Goal: Task Accomplishment & Management: Complete application form

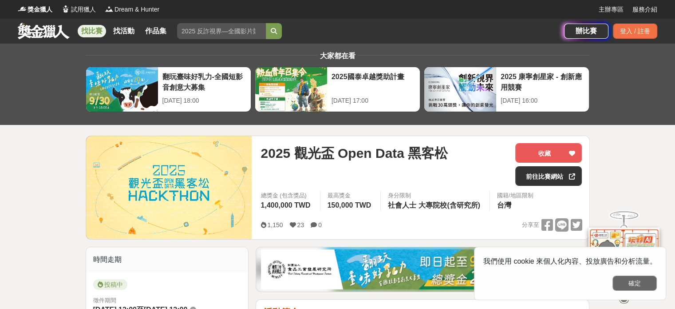
click at [638, 286] on button "確定" at bounding box center [635, 282] width 44 height 15
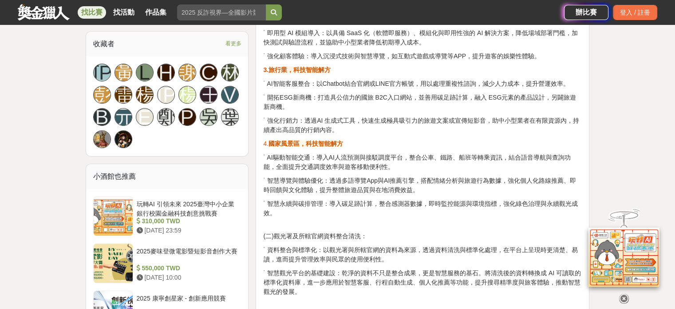
scroll to position [713, 0]
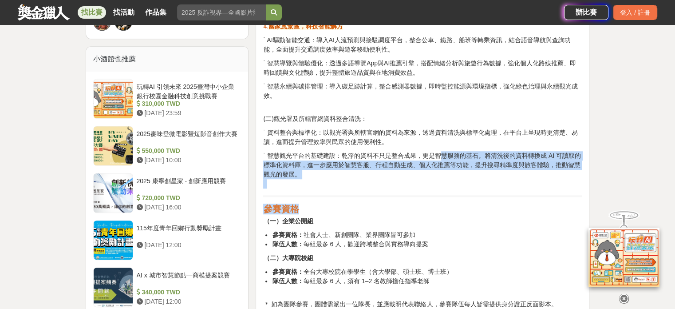
drag, startPoint x: 368, startPoint y: 210, endPoint x: 439, endPoint y: 144, distance: 96.2
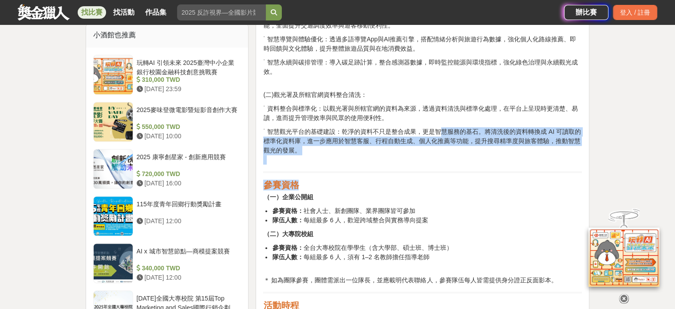
scroll to position [737, 0]
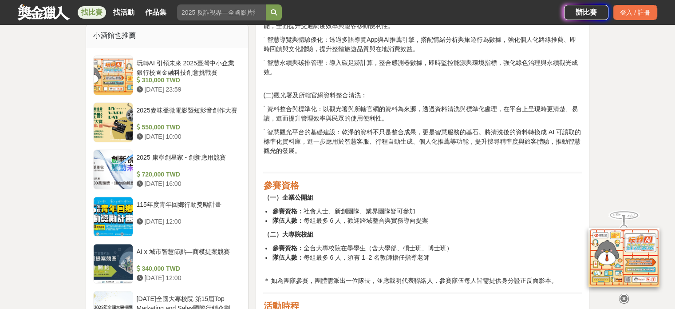
click at [388, 198] on p "（一）企業公開組" at bounding box center [422, 197] width 319 height 9
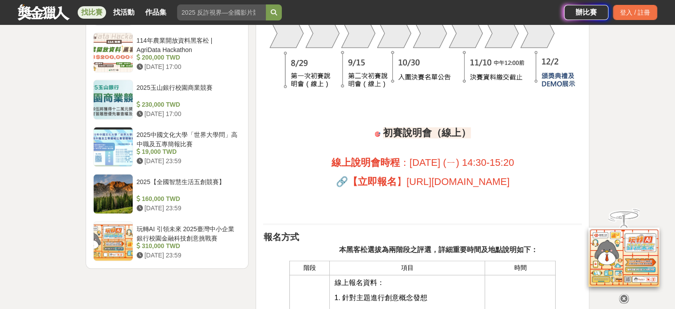
scroll to position [1089, 0]
click at [407, 187] on span "[URL][DOMAIN_NAME]" at bounding box center [458, 181] width 103 height 11
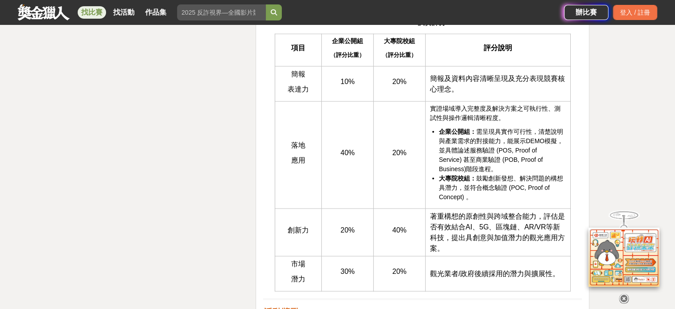
scroll to position [1895, 0]
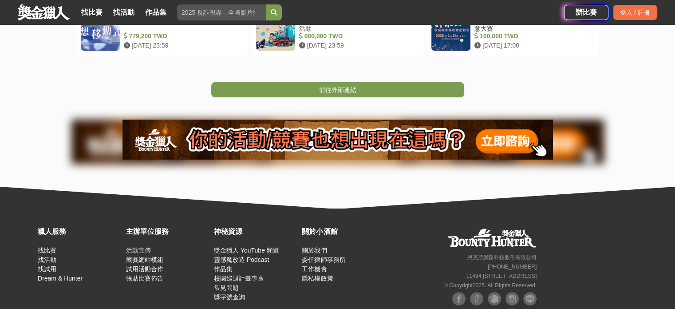
scroll to position [216, 0]
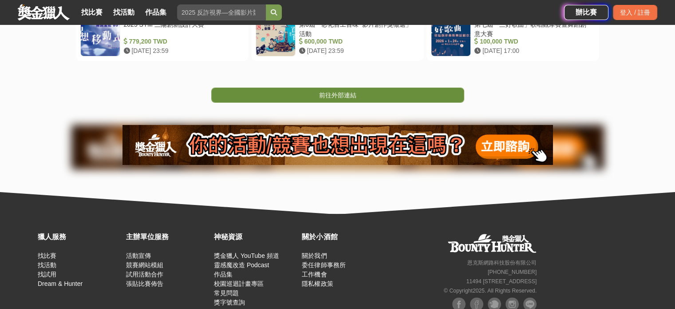
click at [396, 97] on link "前往外部連結" at bounding box center [337, 94] width 253 height 15
